Goal: Information Seeking & Learning: Learn about a topic

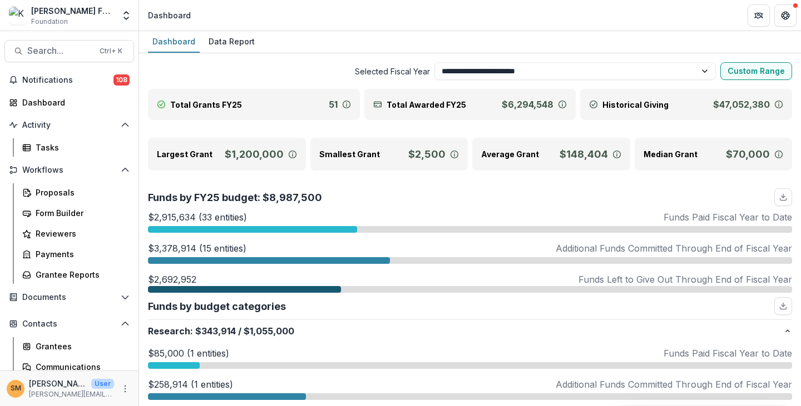
select select "**********"
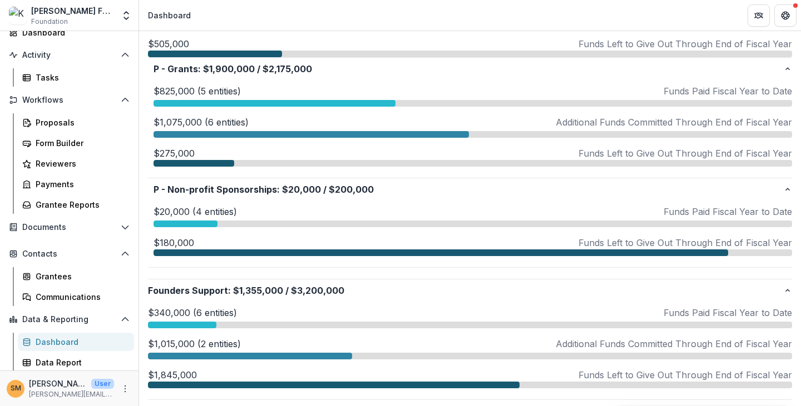
scroll to position [834, 0]
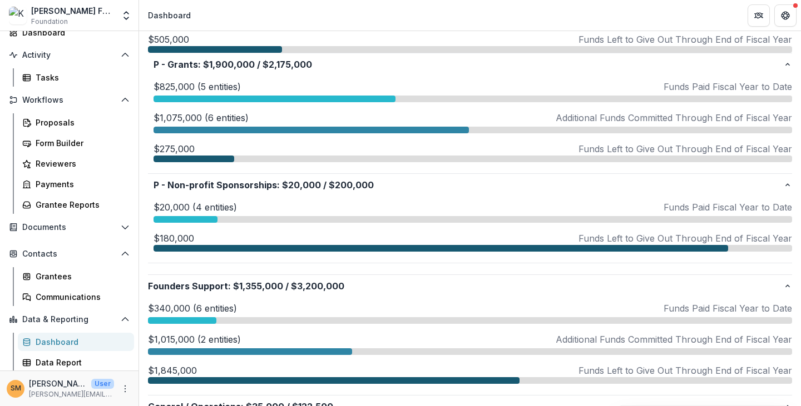
click at [176, 86] on p "$825,000 (5 entities)" at bounding box center [196, 86] width 87 height 13
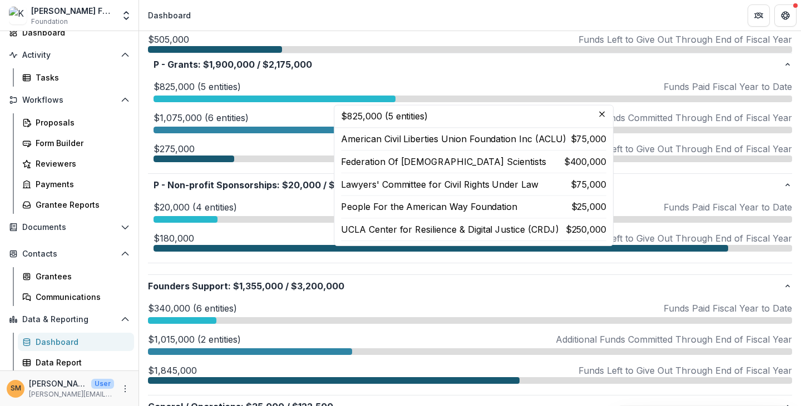
click at [176, 118] on p "$1,075,000 (6 entities)" at bounding box center [200, 117] width 95 height 13
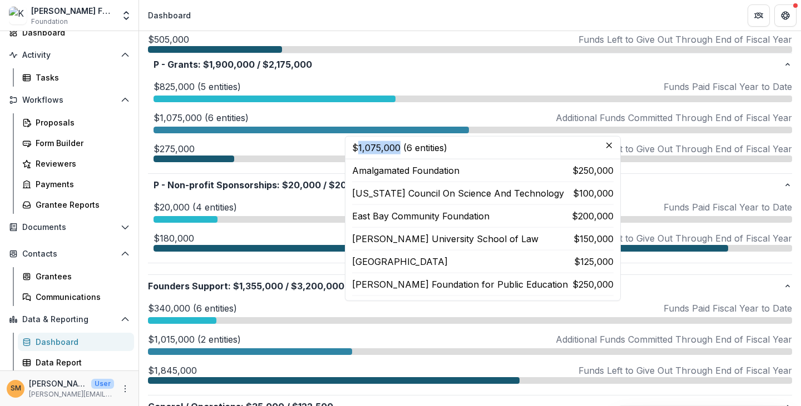
drag, startPoint x: 359, startPoint y: 147, endPoint x: 391, endPoint y: 148, distance: 32.8
click at [395, 148] on header "$1,075,000 (6 entities)" at bounding box center [482, 148] width 275 height 23
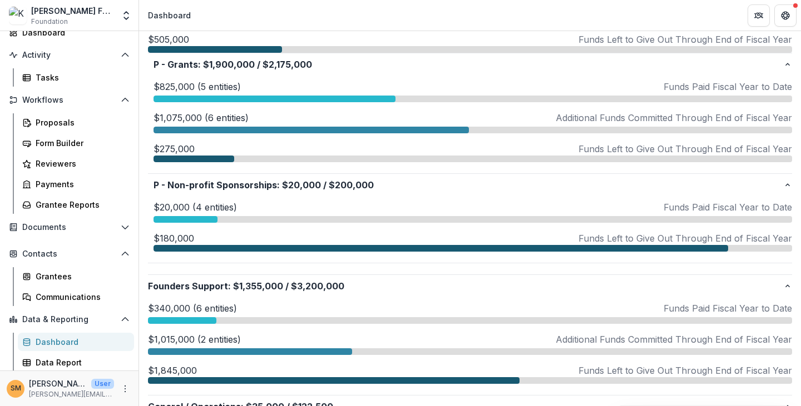
click at [181, 235] on p "$180,000" at bounding box center [173, 238] width 41 height 13
drag, startPoint x: 178, startPoint y: 234, endPoint x: 204, endPoint y: 239, distance: 26.0
click at [204, 239] on div "$180,000 Funds Left to Give Out Through End of Fiscal Year" at bounding box center [472, 238] width 638 height 13
click at [174, 237] on p "$180,000" at bounding box center [173, 238] width 41 height 13
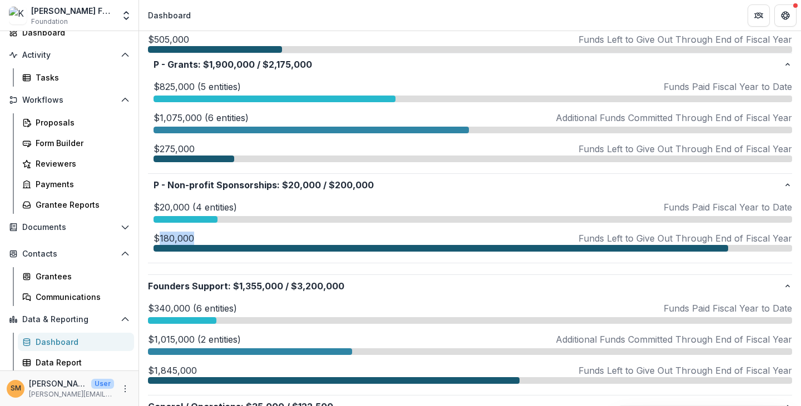
click at [174, 237] on p "$180,000" at bounding box center [173, 238] width 41 height 13
click at [205, 235] on div "$180,000 Funds Left to Give Out Through End of Fiscal Year" at bounding box center [472, 238] width 638 height 13
click at [171, 117] on p "$1,075,000 (6 entities)" at bounding box center [200, 117] width 95 height 13
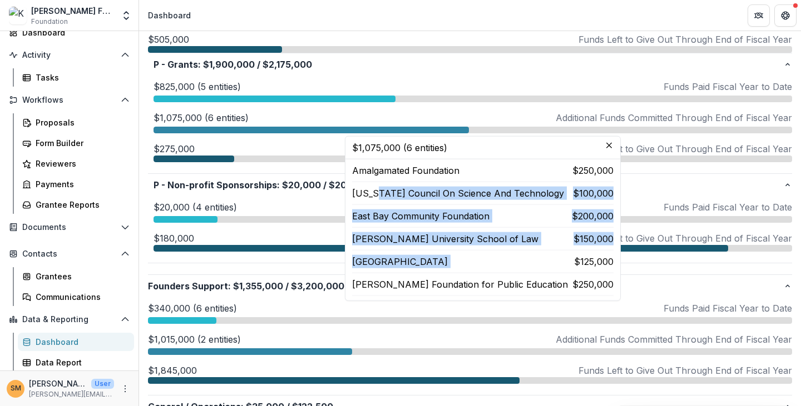
drag, startPoint x: 370, startPoint y: 194, endPoint x: 518, endPoint y: 263, distance: 163.7
click at [518, 263] on div "Amalgamated Foundation $250,000 [US_STATE] Council On Science And Technology $1…" at bounding box center [482, 230] width 261 height 132
click at [430, 264] on p "[GEOGRAPHIC_DATA]" at bounding box center [400, 261] width 96 height 13
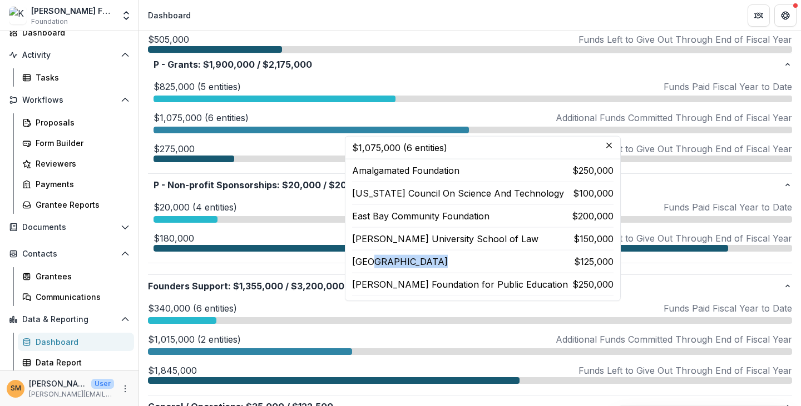
drag, startPoint x: 373, startPoint y: 264, endPoint x: 433, endPoint y: 265, distance: 60.1
click at [433, 265] on p "[GEOGRAPHIC_DATA]" at bounding box center [400, 261] width 96 height 13
click at [383, 169] on p "Amalgamated Foundation" at bounding box center [405, 170] width 107 height 13
drag, startPoint x: 373, startPoint y: 266, endPoint x: 409, endPoint y: 265, distance: 35.6
click at [409, 265] on p "[GEOGRAPHIC_DATA]" at bounding box center [400, 261] width 96 height 13
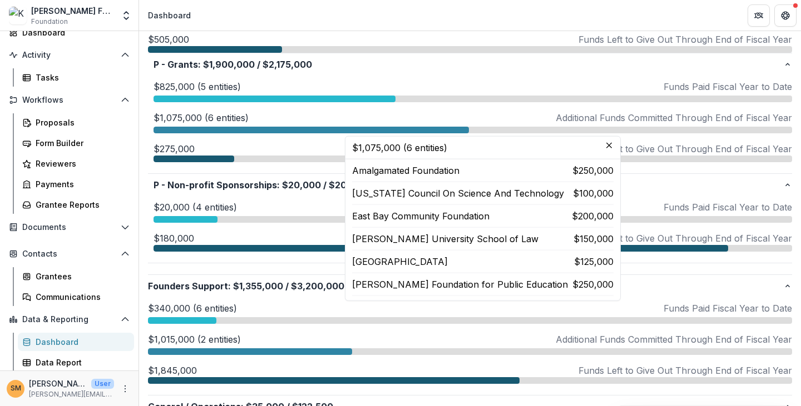
click at [415, 265] on p "[GEOGRAPHIC_DATA]" at bounding box center [400, 261] width 96 height 13
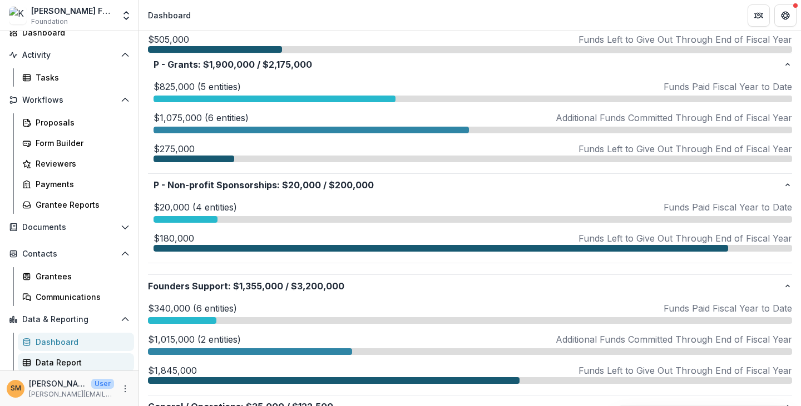
click at [57, 360] on div "Data Report" at bounding box center [81, 363] width 90 height 12
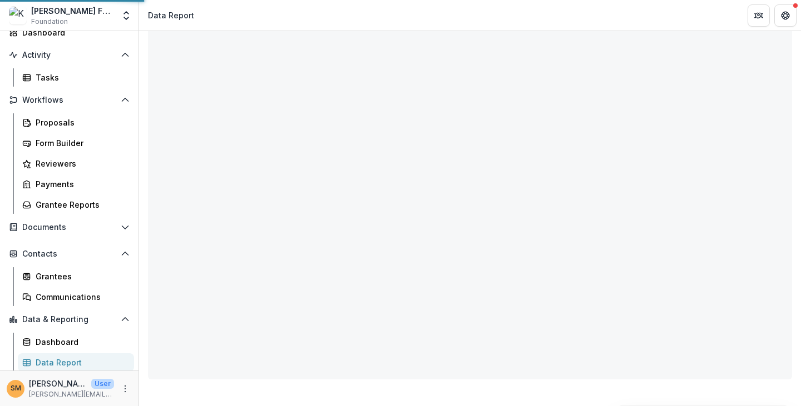
scroll to position [93, 0]
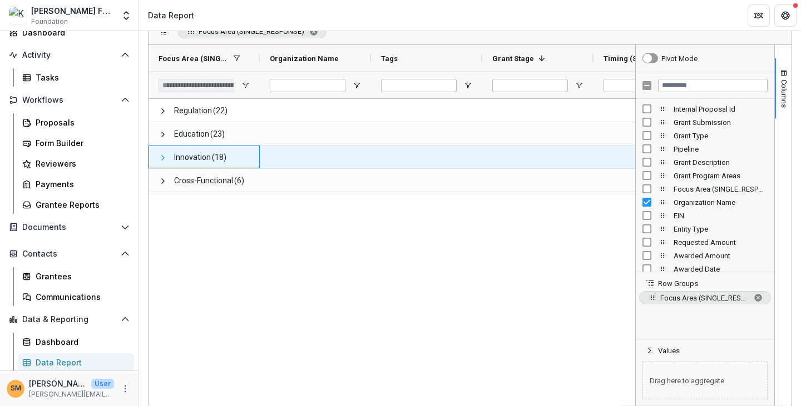
click at [162, 157] on span at bounding box center [162, 157] width 9 height 9
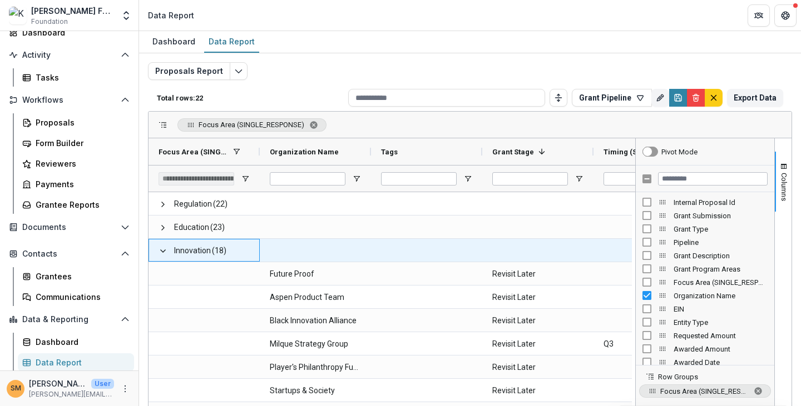
click at [167, 250] on span "Innovation (18)" at bounding box center [203, 251] width 91 height 23
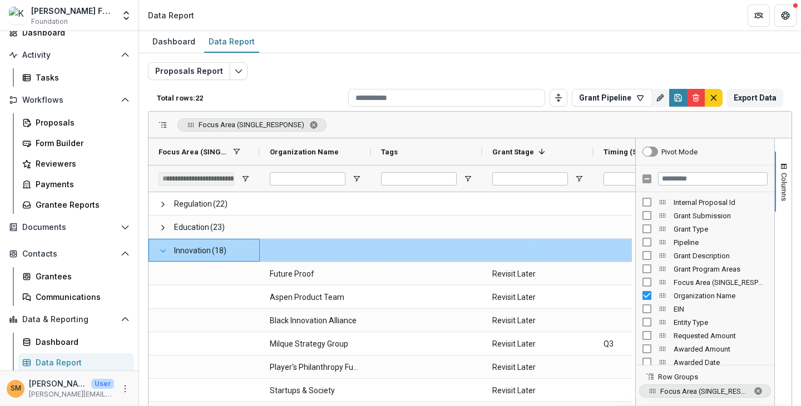
click at [161, 249] on span at bounding box center [162, 251] width 9 height 9
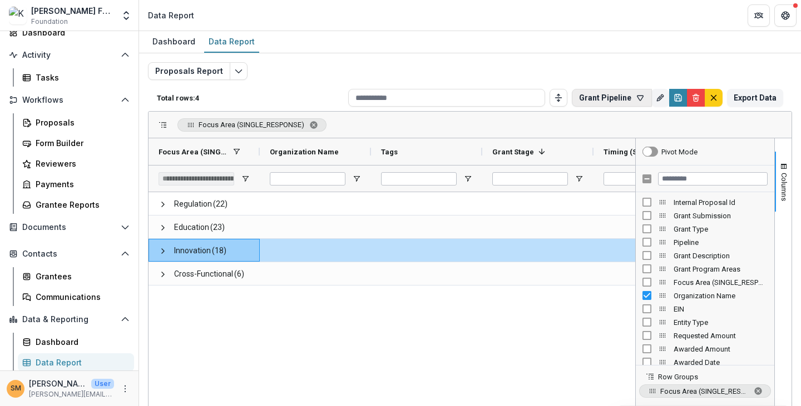
click at [616, 99] on button "Grant Pipeline" at bounding box center [612, 98] width 80 height 18
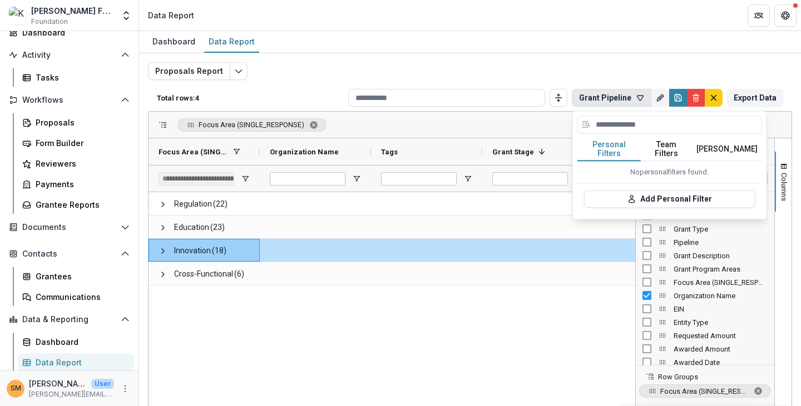
click at [661, 144] on button "Team Filters" at bounding box center [666, 149] width 51 height 23
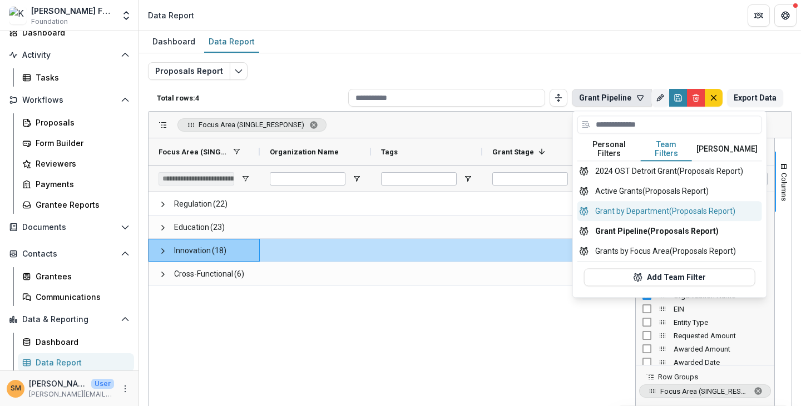
click at [626, 203] on button "Grant by Department (Proposals Report)" at bounding box center [669, 211] width 185 height 20
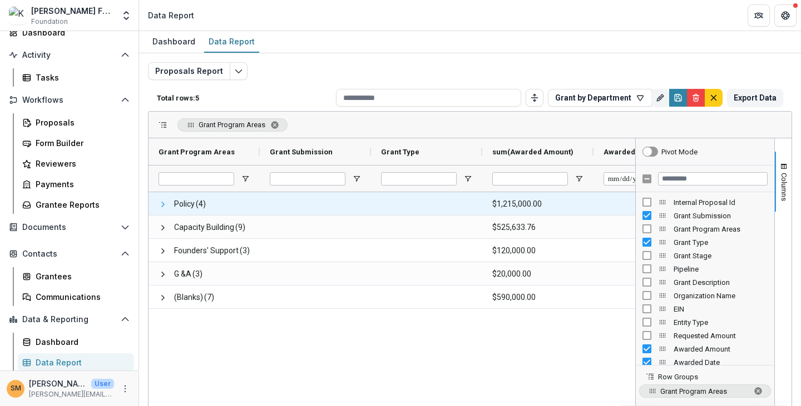
click at [163, 204] on span at bounding box center [162, 204] width 9 height 9
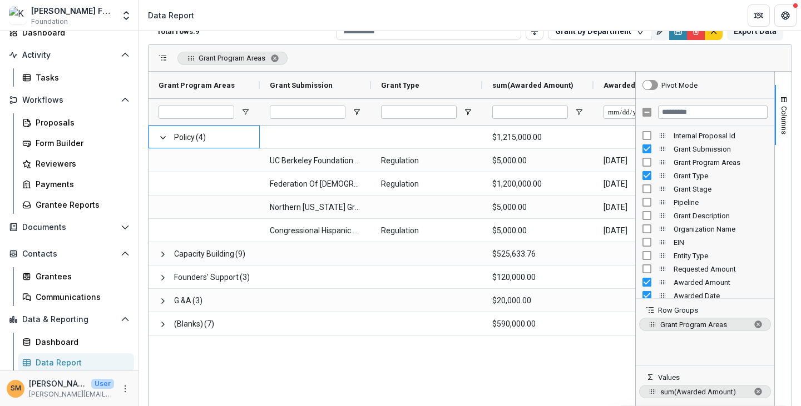
scroll to position [93, 0]
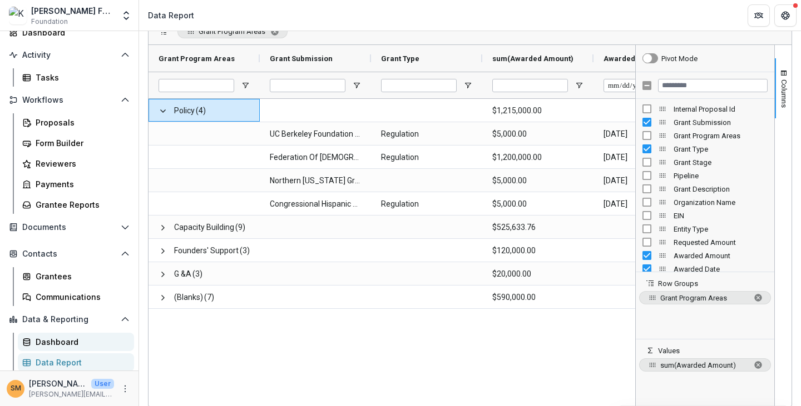
click at [42, 345] on div "Dashboard" at bounding box center [81, 342] width 90 height 12
select select "**********"
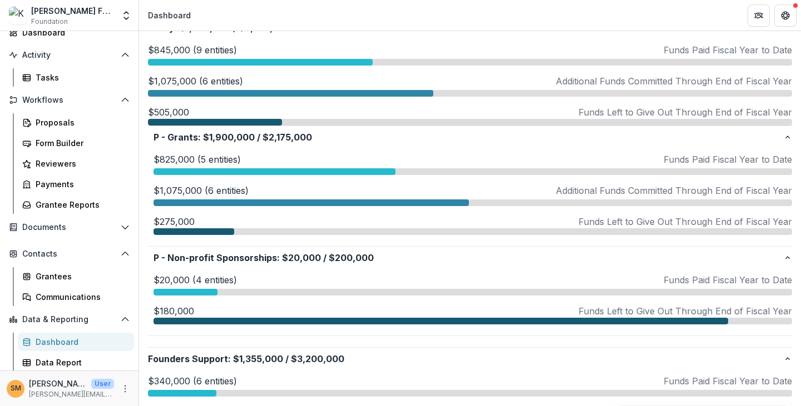
scroll to position [761, 0]
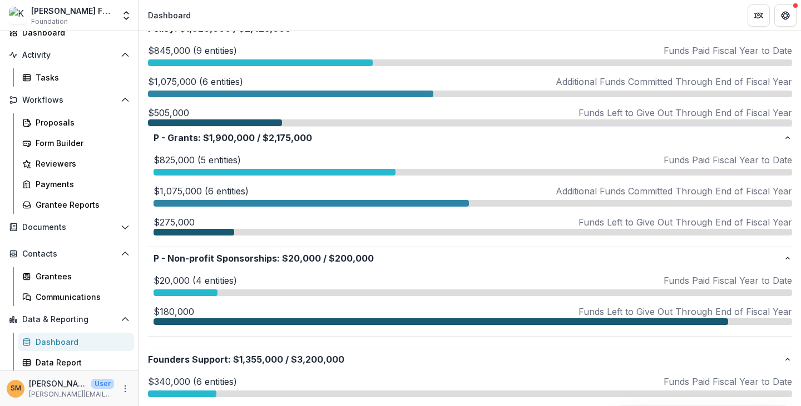
click at [171, 221] on p "$275,000" at bounding box center [173, 222] width 41 height 13
click at [197, 217] on div "$275,000 Funds Left to Give Out Through End of Fiscal Year" at bounding box center [472, 222] width 638 height 13
click at [188, 220] on p "$275,000" at bounding box center [173, 222] width 41 height 13
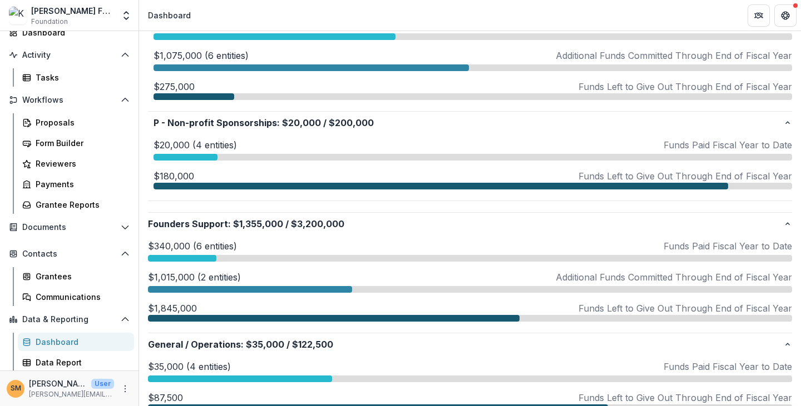
scroll to position [872, 0]
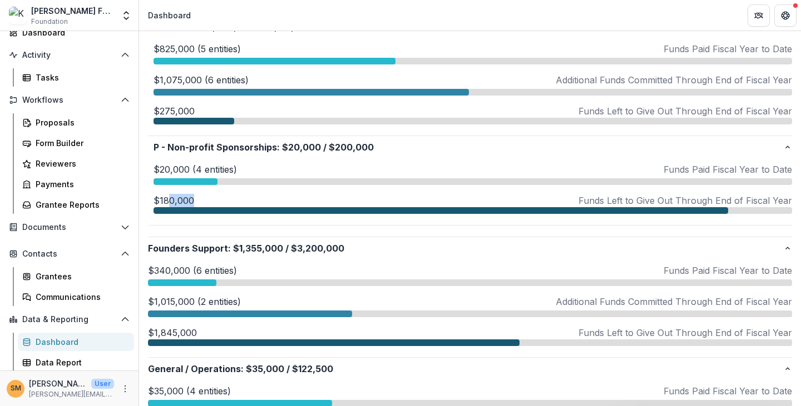
drag, startPoint x: 167, startPoint y: 199, endPoint x: 193, endPoint y: 198, distance: 26.1
click at [193, 198] on div "$180,000 Funds Left to Give Out Through End of Fiscal Year" at bounding box center [472, 200] width 638 height 13
click at [123, 389] on icon "More" at bounding box center [125, 389] width 9 height 9
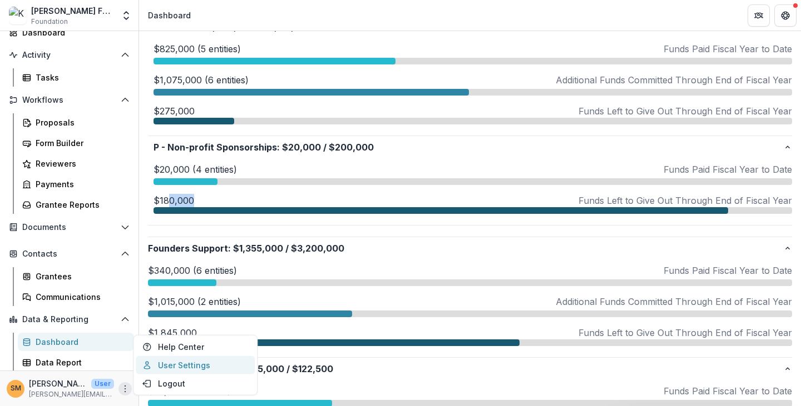
click at [162, 370] on link "User Settings" at bounding box center [195, 365] width 119 height 18
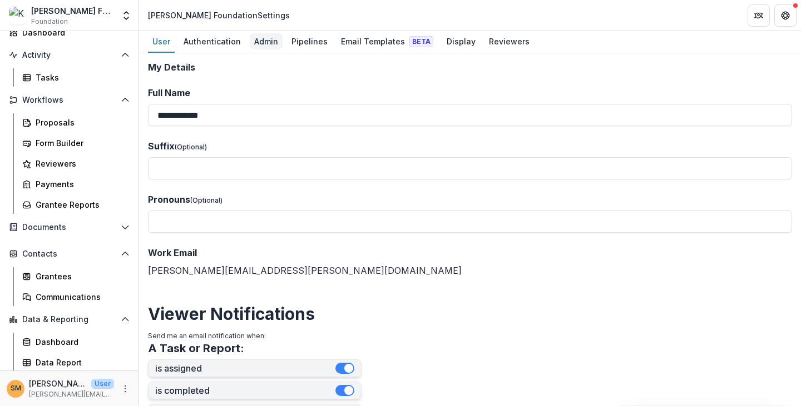
click at [257, 41] on div "Admin" at bounding box center [266, 41] width 33 height 16
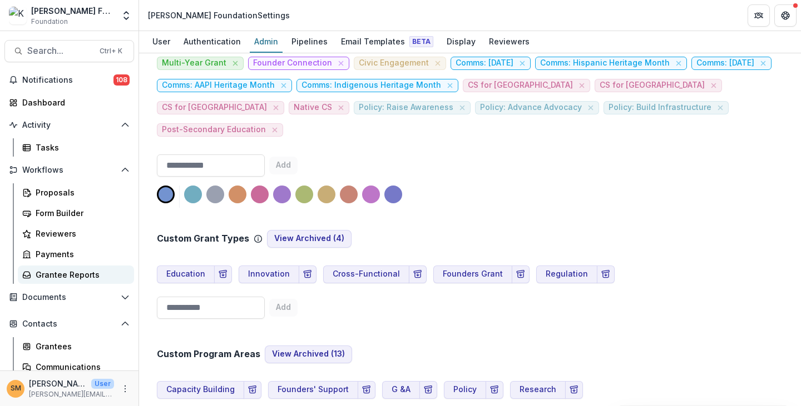
scroll to position [70, 0]
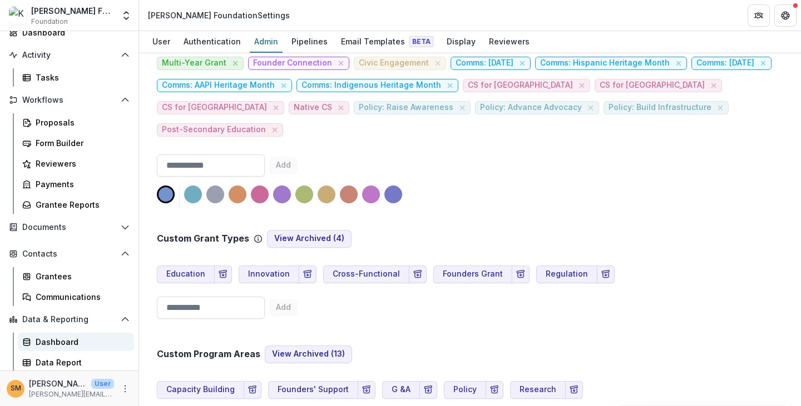
click at [44, 345] on div "Dashboard" at bounding box center [81, 342] width 90 height 12
select select "**********"
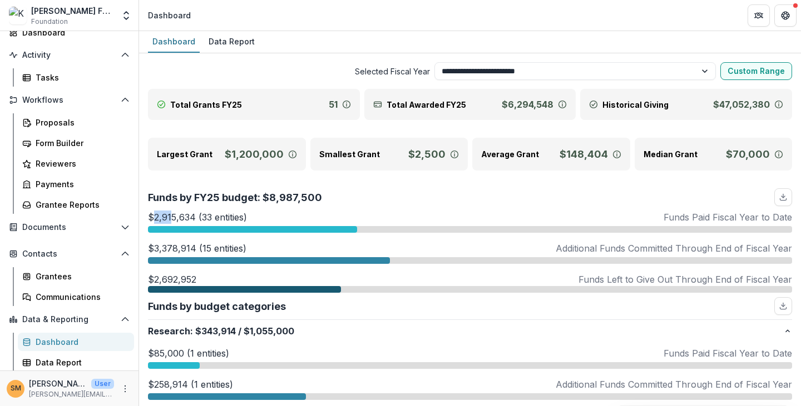
drag, startPoint x: 155, startPoint y: 217, endPoint x: 170, endPoint y: 214, distance: 14.8
click at [170, 214] on p "$2,915,634 (33 entities)" at bounding box center [197, 217] width 99 height 13
drag, startPoint x: 153, startPoint y: 246, endPoint x: 166, endPoint y: 249, distance: 13.0
click at [166, 249] on p "$3,378,914 (15 entities)" at bounding box center [197, 248] width 98 height 13
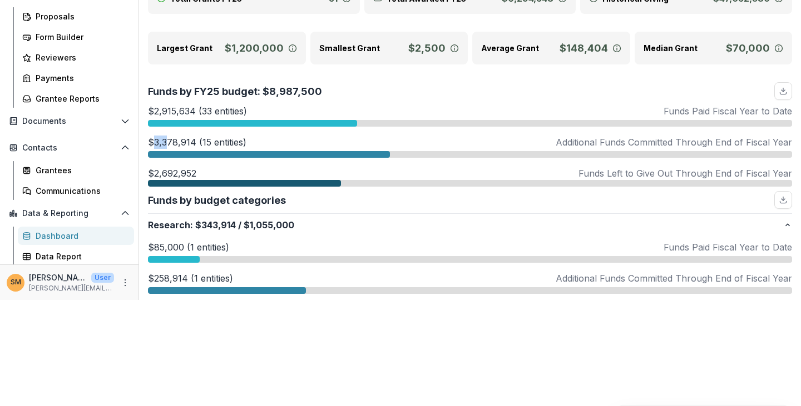
scroll to position [85, 0]
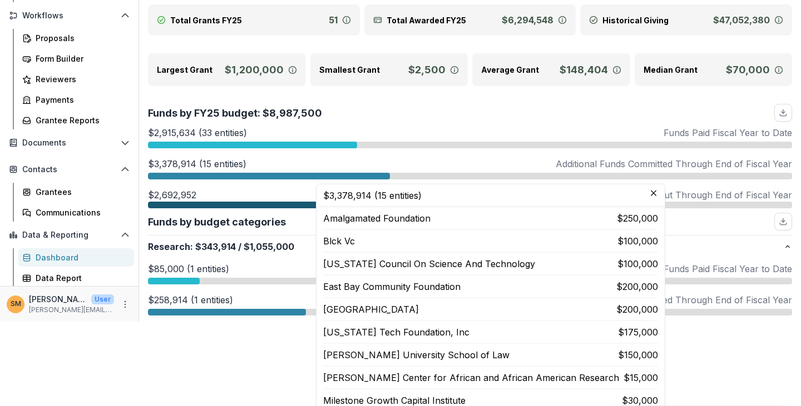
click at [153, 192] on p "$2,692,952" at bounding box center [172, 194] width 48 height 13
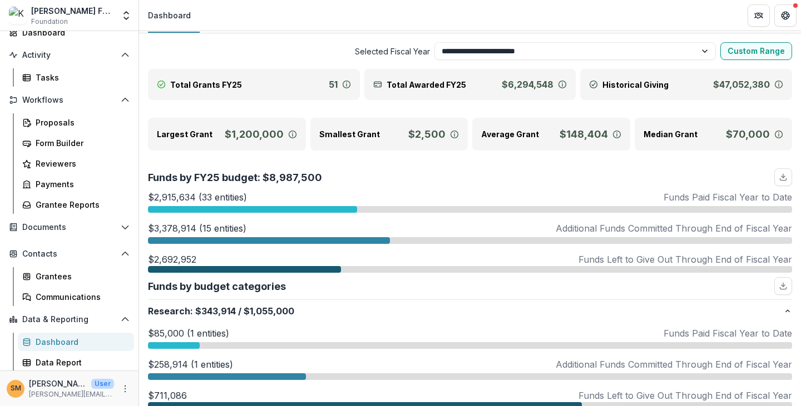
scroll to position [0, 0]
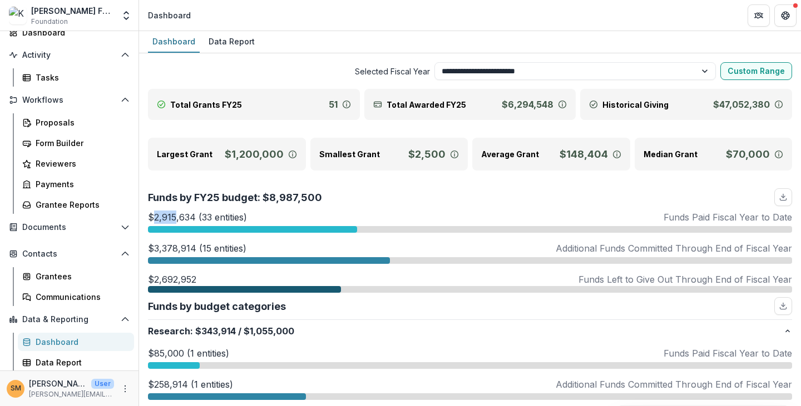
drag, startPoint x: 156, startPoint y: 216, endPoint x: 175, endPoint y: 217, distance: 18.9
click at [175, 217] on p "$2,915,634 (33 entities)" at bounding box center [197, 217] width 99 height 13
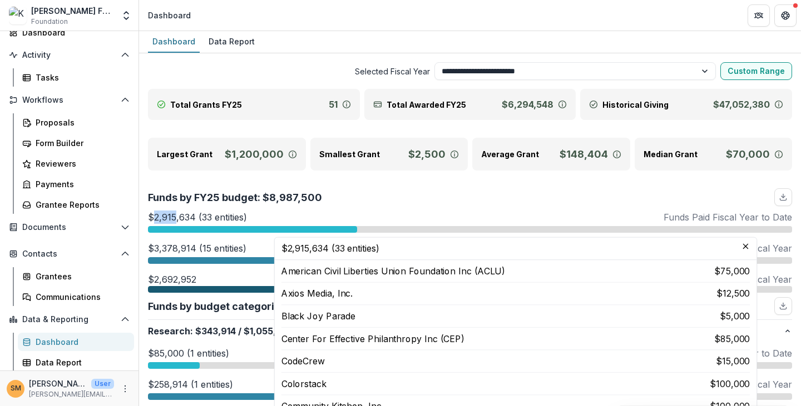
scroll to position [75, 0]
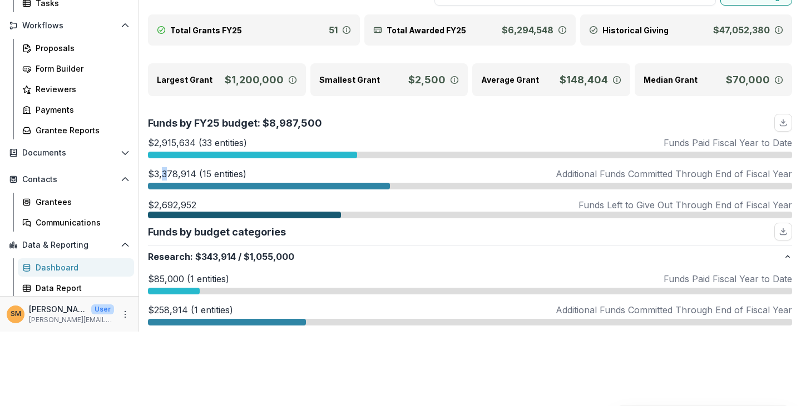
drag, startPoint x: 161, startPoint y: 177, endPoint x: 168, endPoint y: 177, distance: 6.7
click at [168, 177] on p "$3,378,914 (15 entities)" at bounding box center [197, 173] width 98 height 13
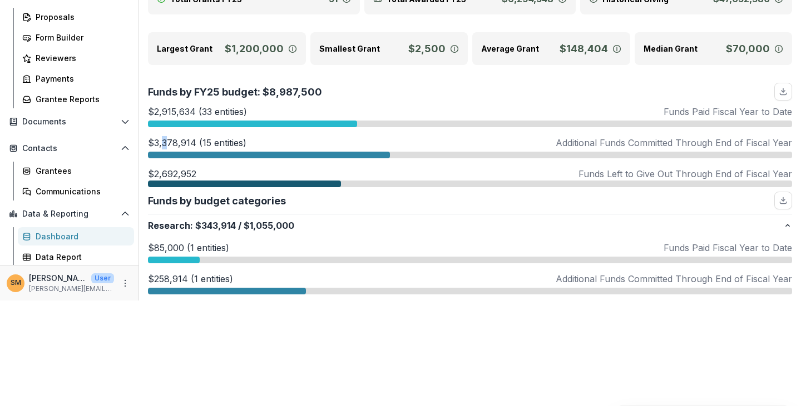
scroll to position [85, 0]
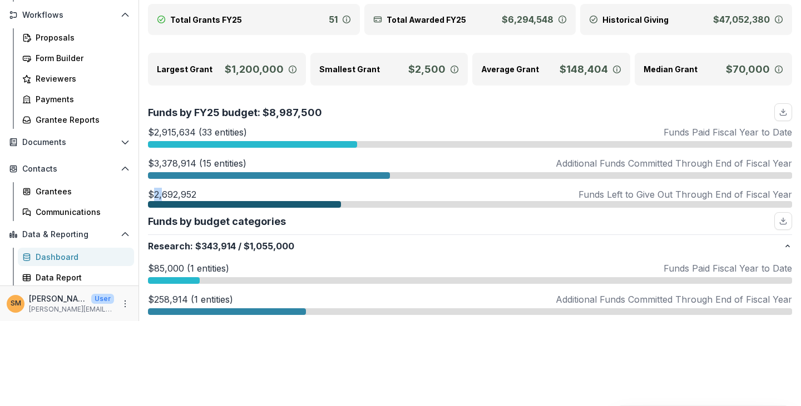
drag, startPoint x: 155, startPoint y: 194, endPoint x: 163, endPoint y: 193, distance: 7.8
click at [163, 193] on p "$2,692,952" at bounding box center [172, 194] width 48 height 13
click at [170, 193] on p "$2,692,952" at bounding box center [172, 194] width 48 height 13
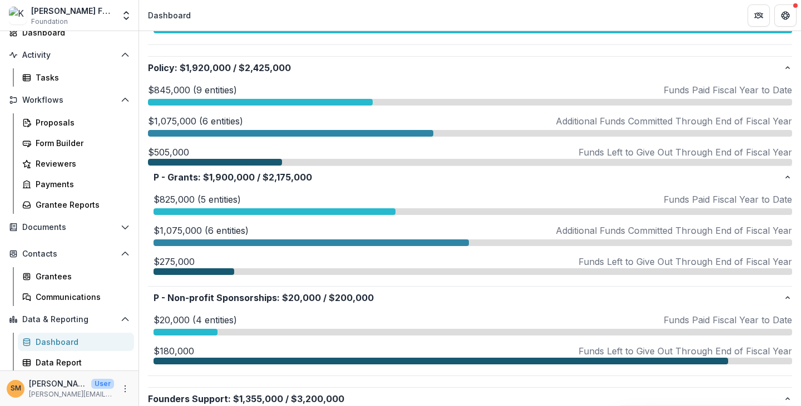
scroll to position [723, 0]
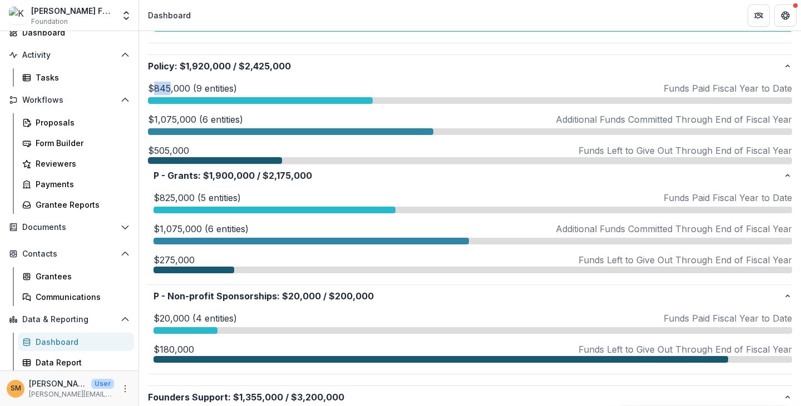
drag, startPoint x: 156, startPoint y: 85, endPoint x: 170, endPoint y: 85, distance: 13.9
click at [170, 85] on p "$845,000 (9 entities)" at bounding box center [192, 88] width 89 height 13
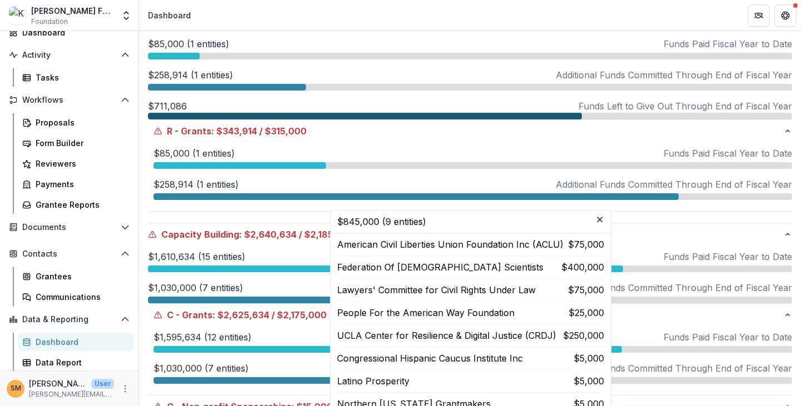
scroll to position [0, 0]
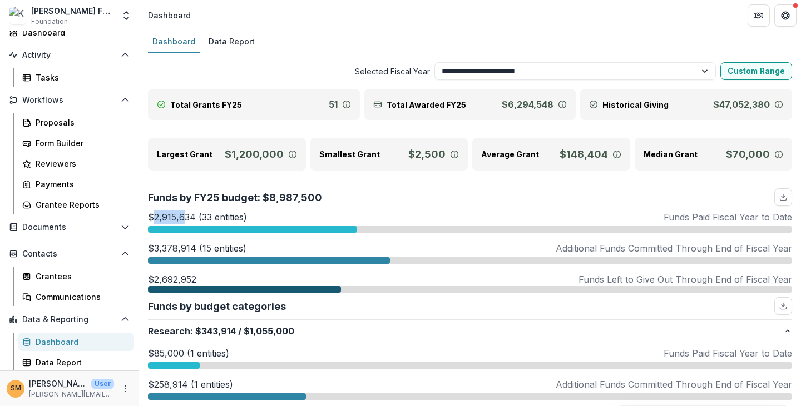
drag, startPoint x: 155, startPoint y: 216, endPoint x: 183, endPoint y: 217, distance: 28.4
click at [183, 217] on p "$2,915,634 (33 entities)" at bounding box center [197, 217] width 99 height 13
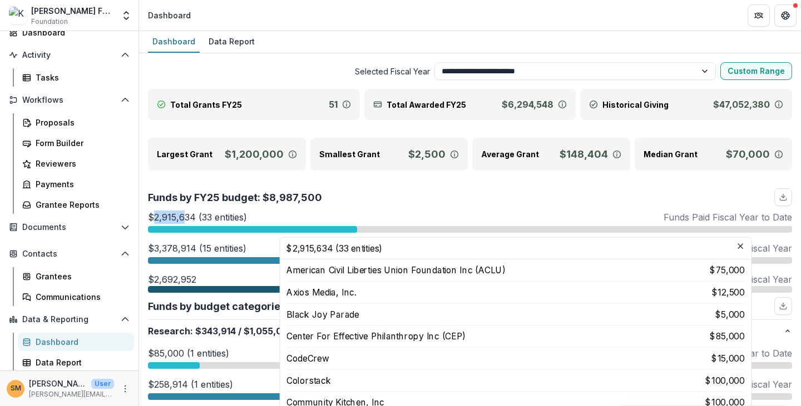
scroll to position [73, 0]
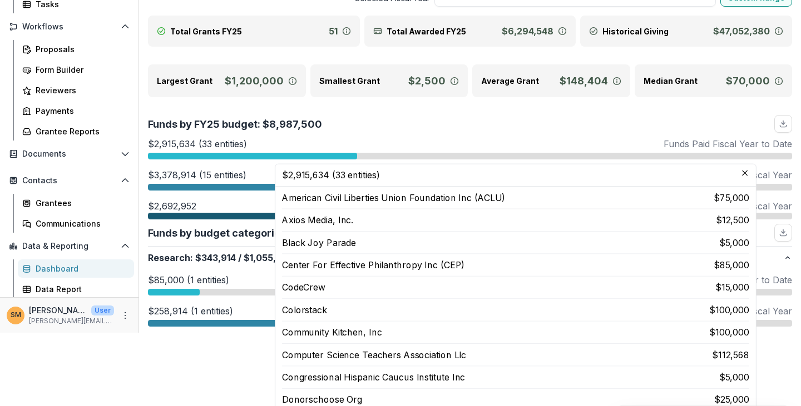
click at [183, 217] on div at bounding box center [244, 216] width 193 height 7
